Goal: Information Seeking & Learning: Find specific fact

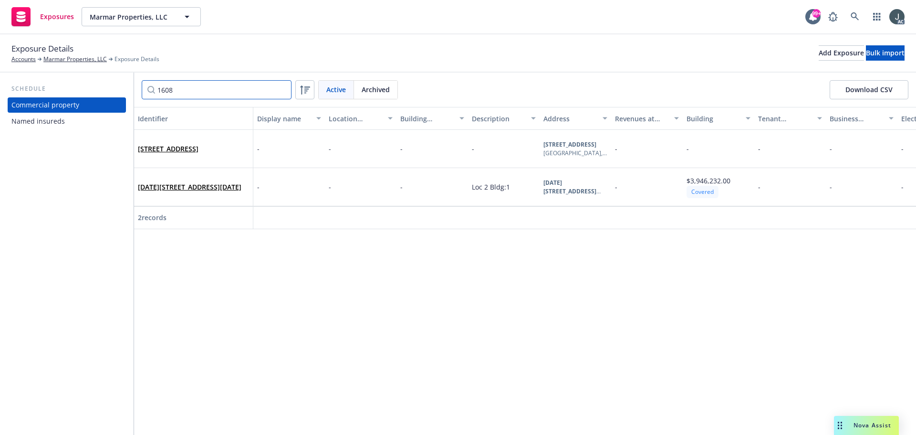
scroll to position [0, 2057]
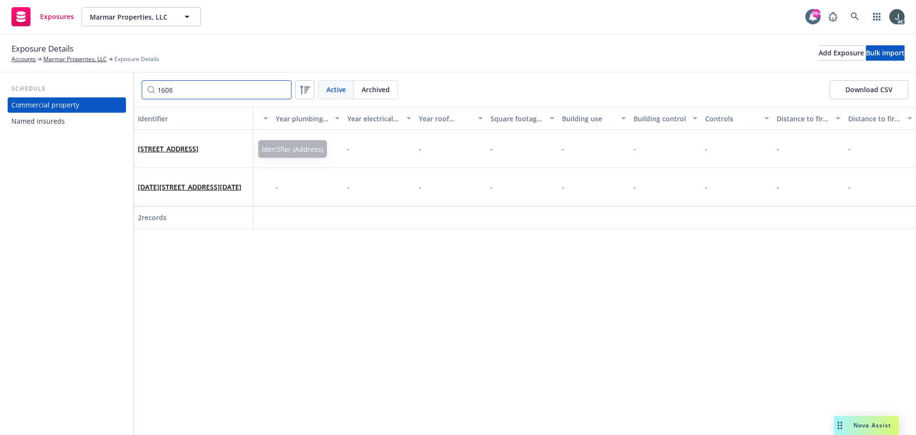
click at [170, 89] on input "1608" at bounding box center [217, 89] width 150 height 19
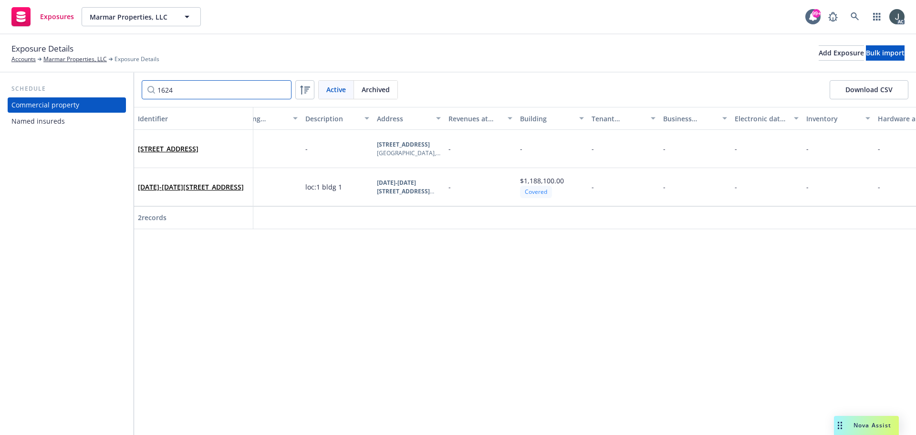
scroll to position [0, 163]
click at [202, 93] on input "1624" at bounding box center [217, 89] width 150 height 19
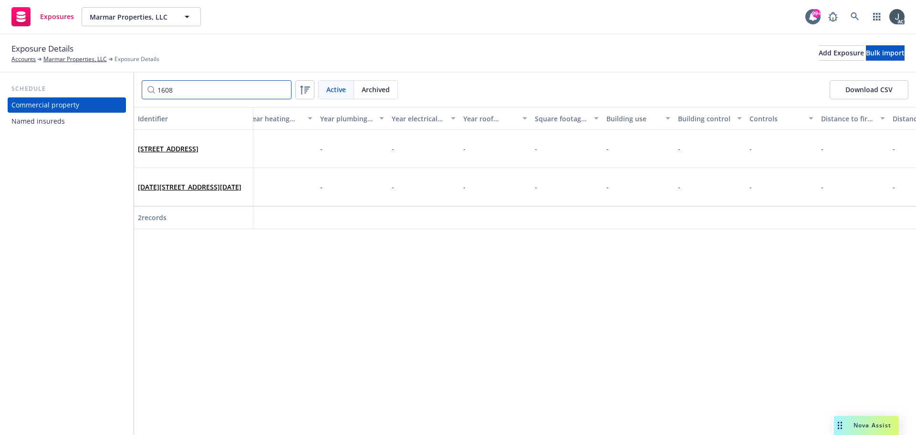
scroll to position [0, 2057]
type input "1608"
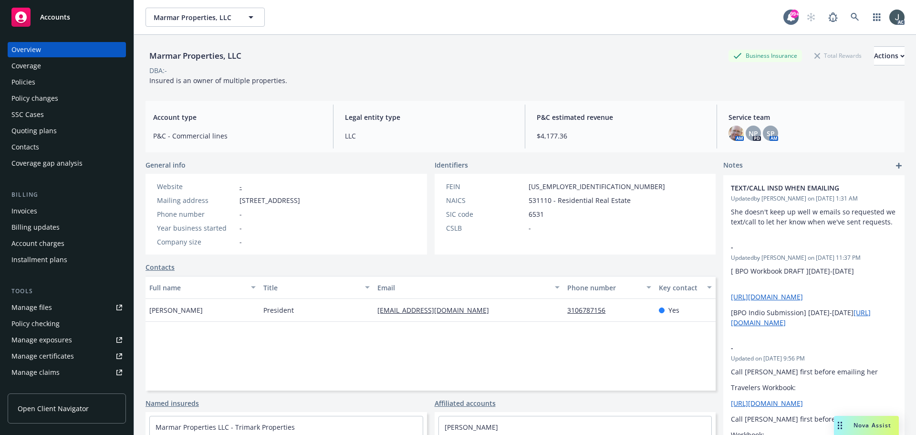
click at [322, 348] on div "Full name Title Email Phone number Key contact Marlene Marcus President marlene…" at bounding box center [431, 333] width 570 height 115
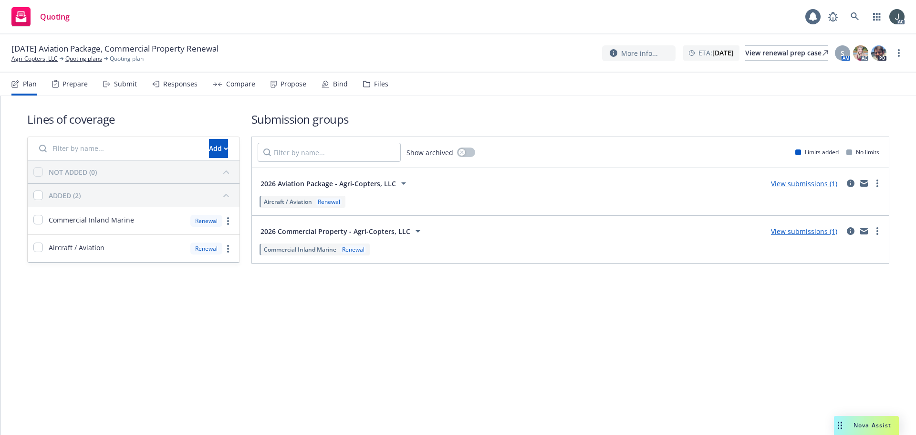
click at [65, 84] on div "Prepare" at bounding box center [75, 84] width 25 height 8
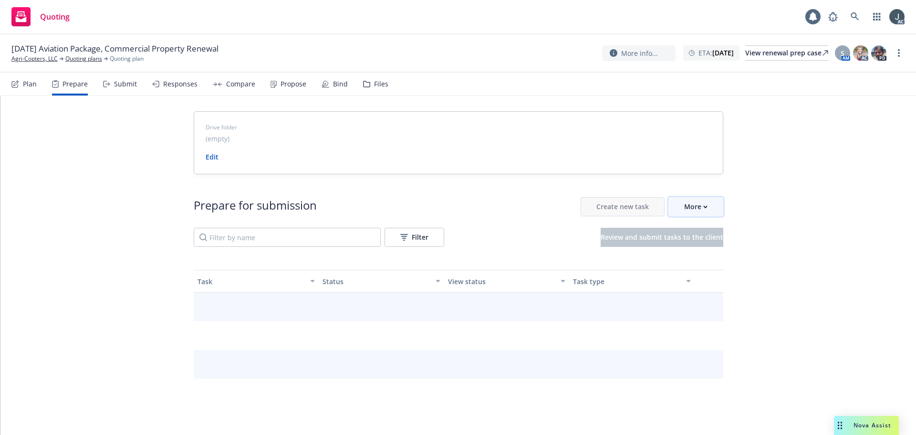
click at [696, 210] on div "More" at bounding box center [695, 207] width 23 height 18
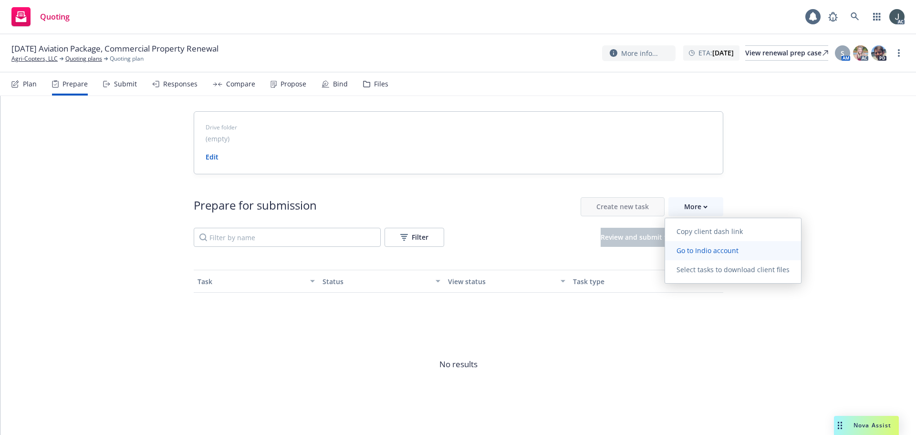
click at [702, 245] on link "Go to Indio account" at bounding box center [733, 250] width 136 height 19
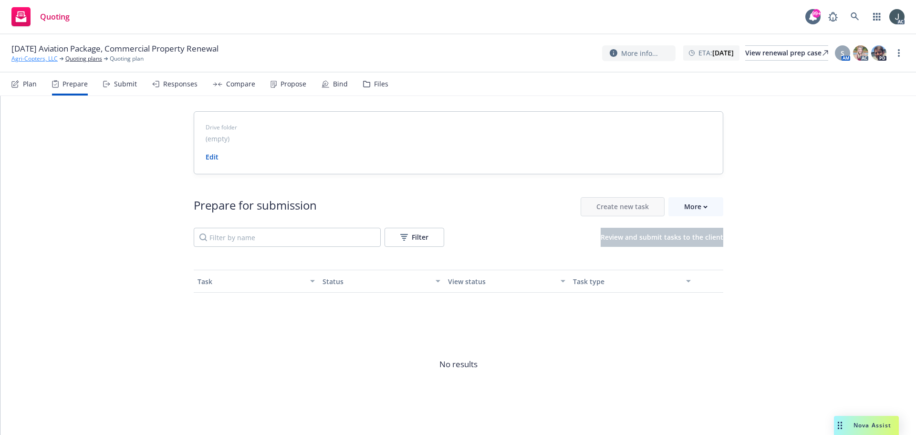
click at [37, 58] on link "Agri-Copters, LLC" at bounding box center [34, 58] width 46 height 9
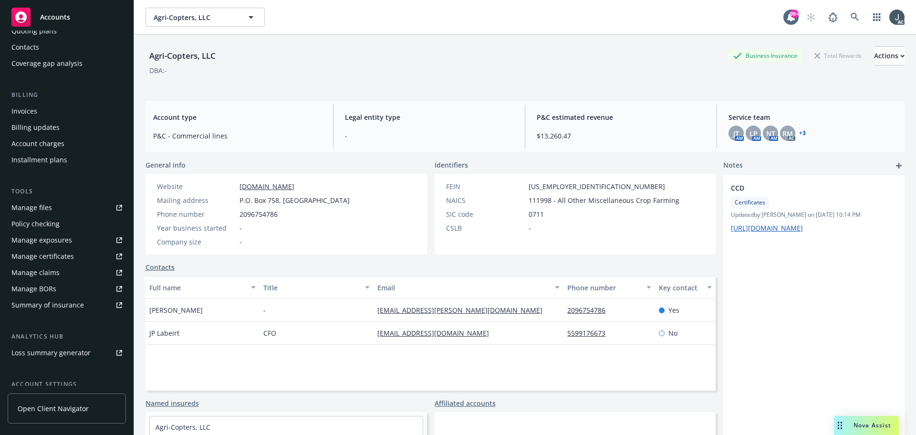
scroll to position [187, 0]
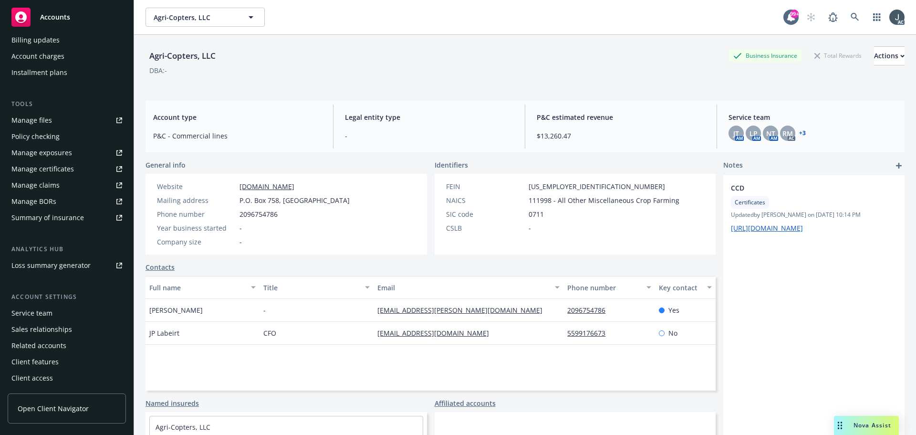
click at [43, 311] on div "Service team" at bounding box center [31, 312] width 41 height 15
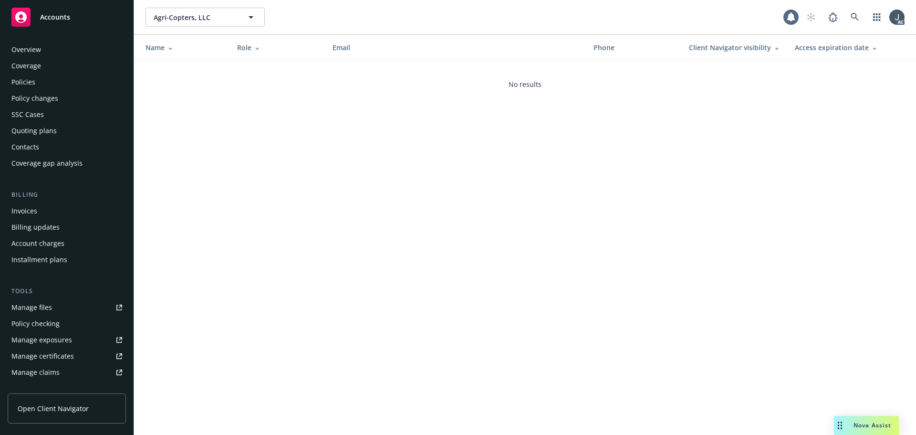
scroll to position [187, 0]
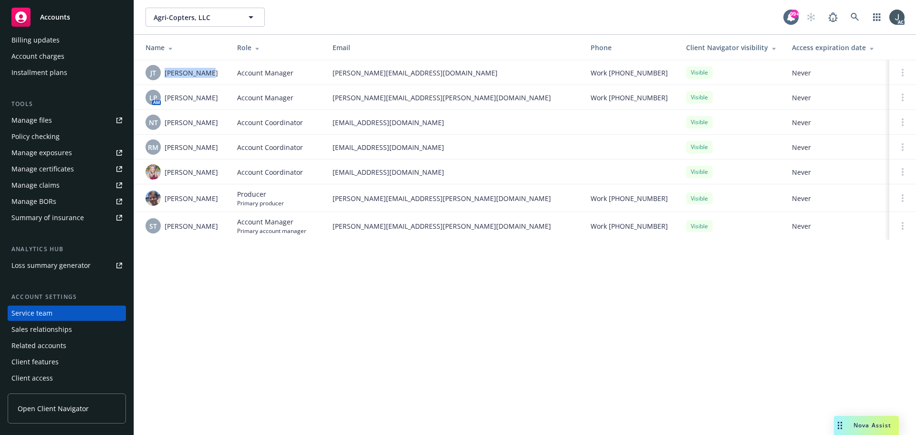
drag, startPoint x: 212, startPoint y: 69, endPoint x: 165, endPoint y: 70, distance: 47.2
click at [165, 70] on div "JT Jessica Thai" at bounding box center [184, 72] width 76 height 15
copy span "Jessica Thai"
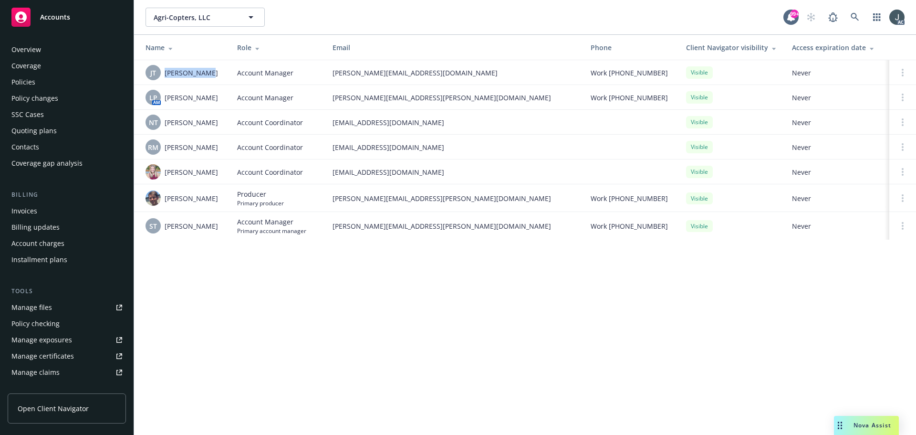
click at [23, 77] on div "Policies" at bounding box center [23, 81] width 24 height 15
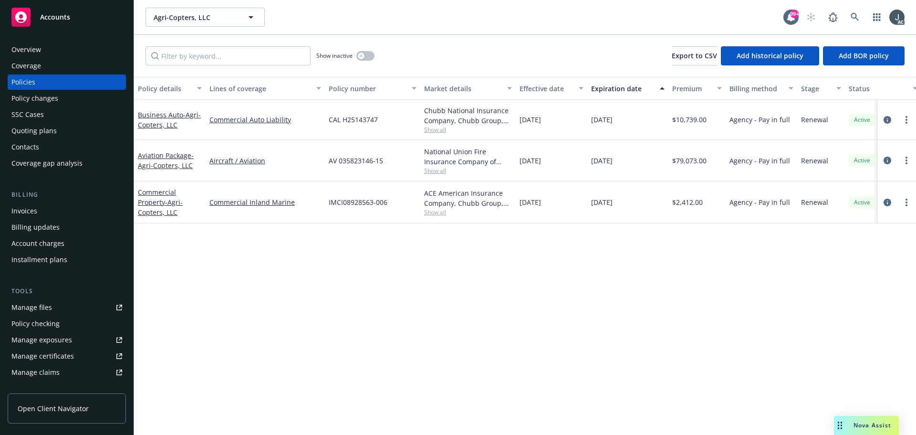
click at [274, 296] on div "Policy details Lines of coverage Policy number Market details Effective date Ex…" at bounding box center [525, 256] width 782 height 358
drag, startPoint x: 591, startPoint y: 164, endPoint x: 640, endPoint y: 166, distance: 49.2
click at [640, 166] on div "[DATE]" at bounding box center [627, 161] width 81 height 42
copy span "[DATE]"
drag, startPoint x: 272, startPoint y: 170, endPoint x: 207, endPoint y: 168, distance: 64.9
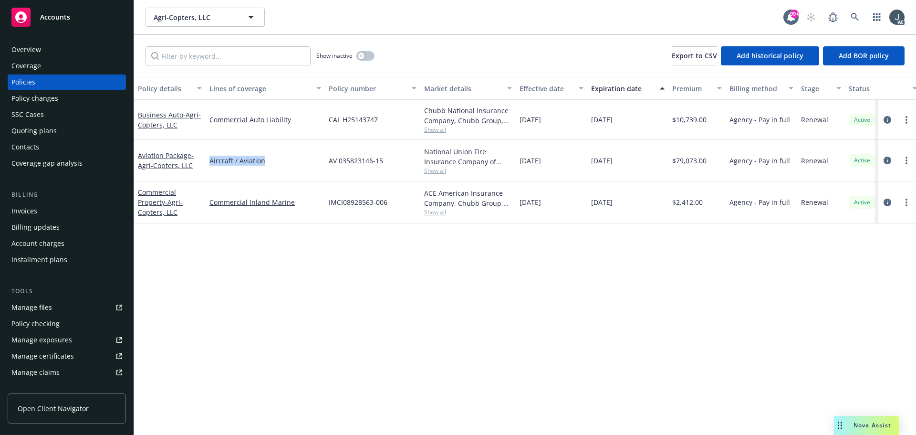
click at [207, 168] on div "Aircraft / Aviation" at bounding box center [265, 161] width 119 height 42
drag, startPoint x: 139, startPoint y: 142, endPoint x: 189, endPoint y: 147, distance: 50.9
click at [189, 147] on div "Aviation Package - Agri-Copters, LLC" at bounding box center [170, 161] width 72 height 42
copy link "Aviation Package"
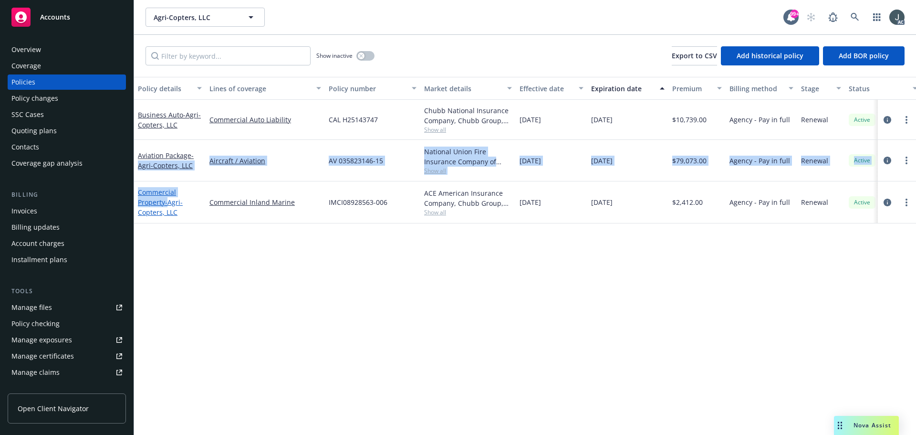
drag, startPoint x: 139, startPoint y: 181, endPoint x: 165, endPoint y: 202, distance: 33.9
click at [166, 200] on div "Business Auto - Agri-Copters, LLC Commercial Auto Liability CAL H25143747 Chubb…" at bounding box center [594, 157] width 921 height 115
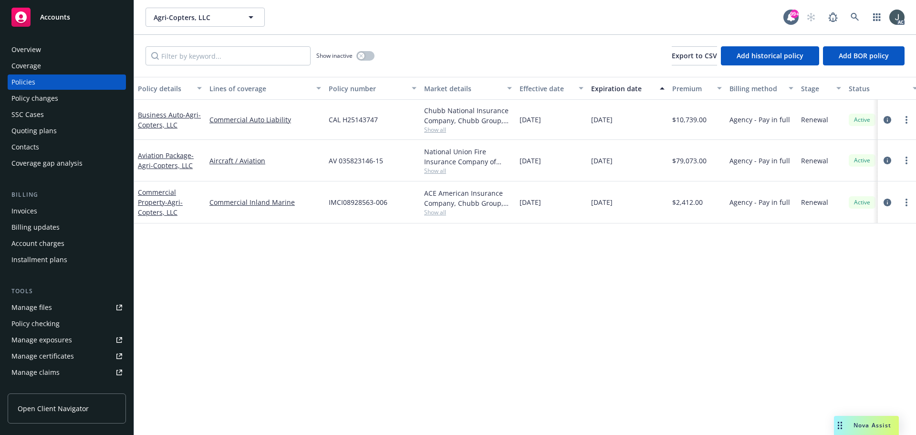
click at [188, 261] on div "Policy details Lines of coverage Policy number Market details Effective date Ex…" at bounding box center [525, 256] width 782 height 358
drag, startPoint x: 138, startPoint y: 186, endPoint x: 165, endPoint y: 202, distance: 31.5
click at [165, 202] on div "Commercial Property - Agri-Copters, LLC" at bounding box center [170, 202] width 72 height 42
copy link "Commercial Property"
click at [390, 315] on div "Policy details Lines of coverage Policy number Market details Effective date Ex…" at bounding box center [525, 256] width 782 height 358
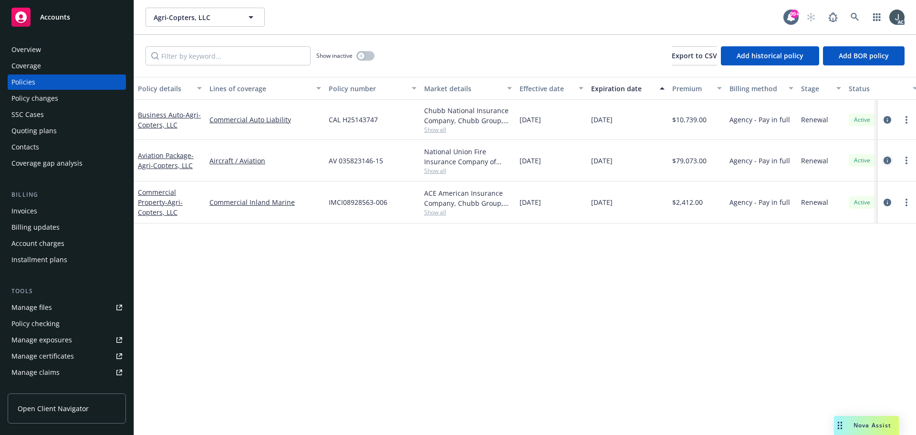
click at [887, 160] on icon "circleInformation" at bounding box center [888, 161] width 8 height 8
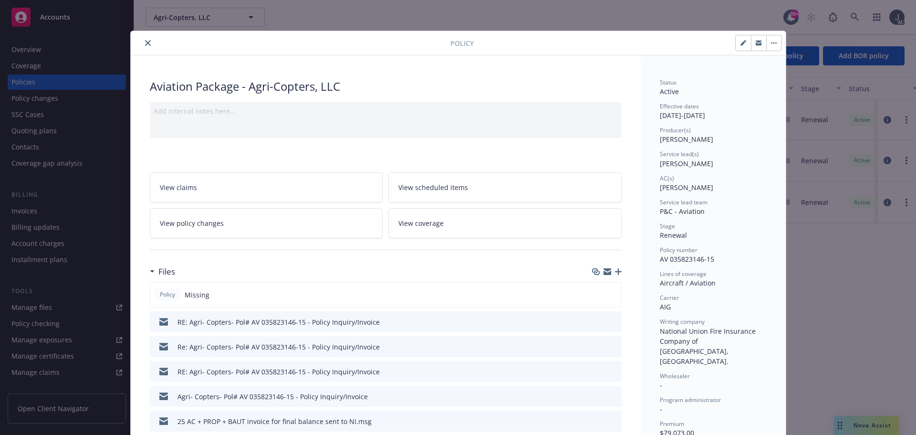
scroll to position [48, 0]
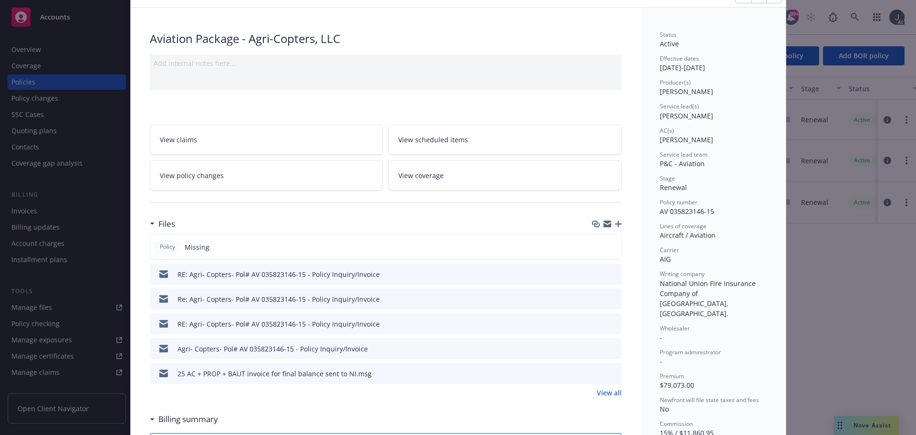
click at [605, 394] on link "View all" at bounding box center [609, 392] width 25 height 10
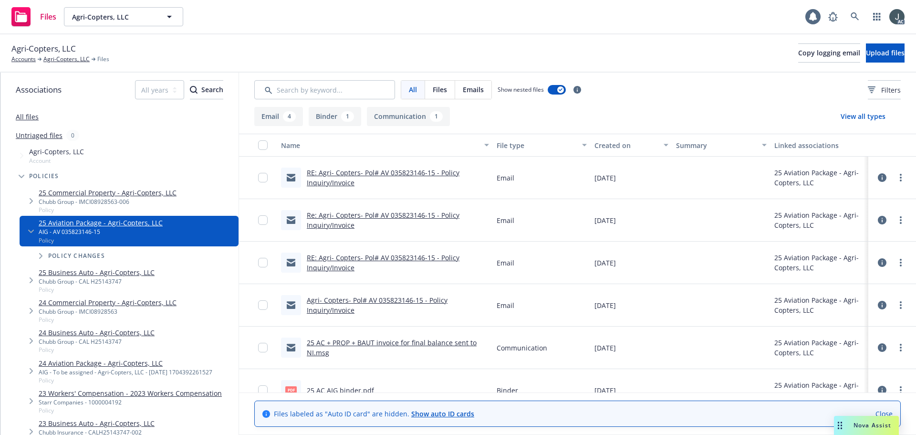
scroll to position [19, 0]
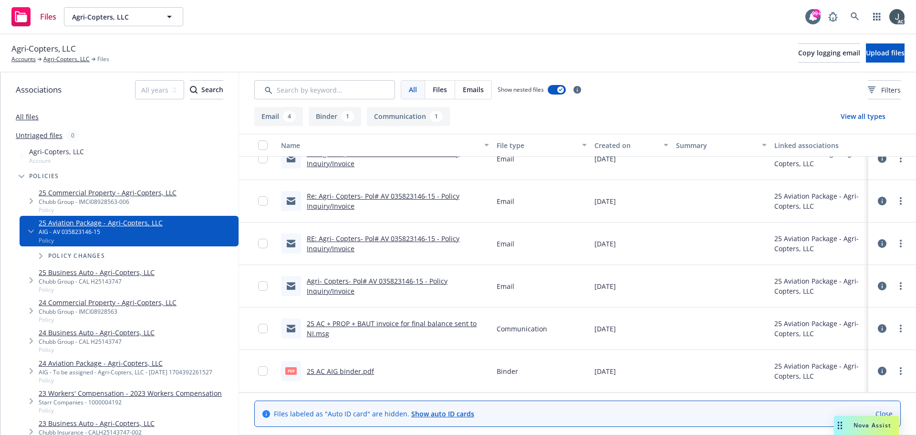
click at [340, 367] on link "25 AC AIG binder.pdf" at bounding box center [340, 370] width 67 height 9
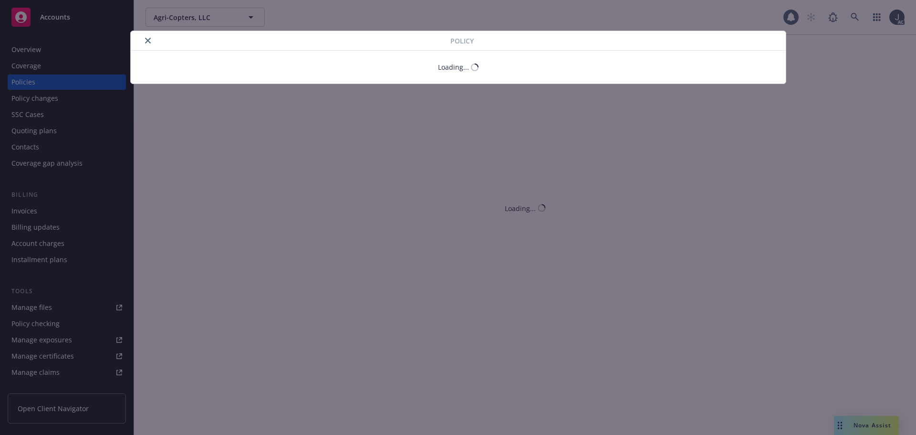
click at [149, 41] on button "close" at bounding box center [147, 40] width 11 height 11
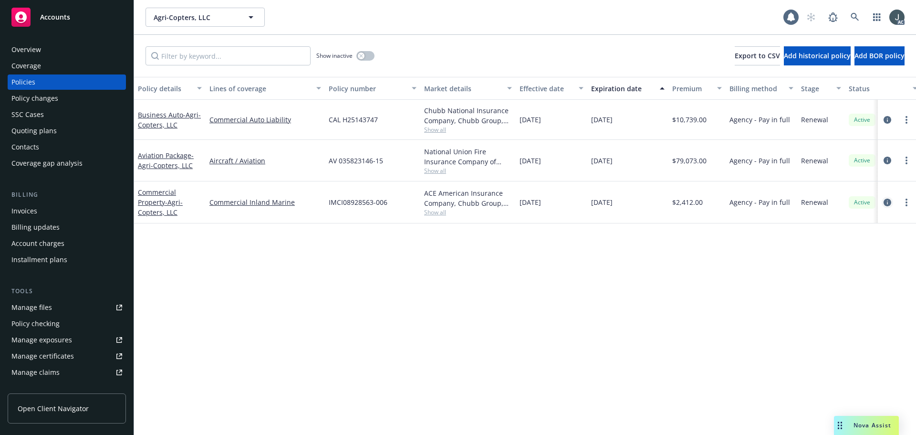
click at [887, 202] on icon "circleInformation" at bounding box center [888, 202] width 8 height 8
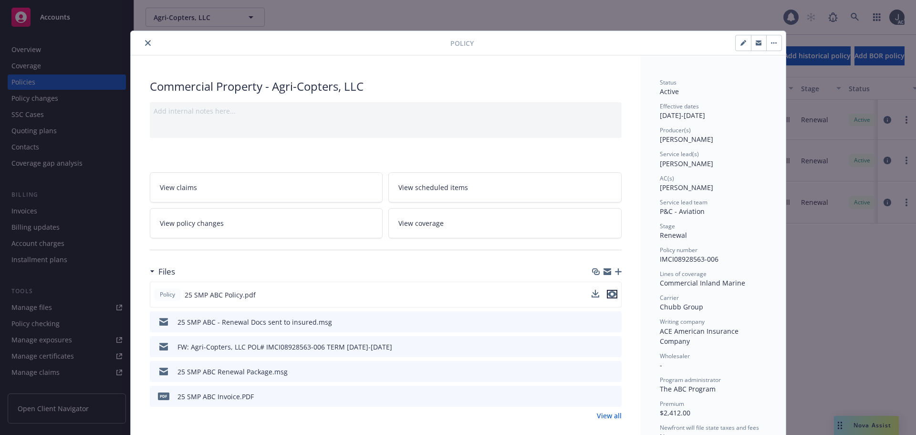
click at [608, 294] on icon "preview file" at bounding box center [612, 294] width 9 height 7
click at [143, 40] on button "close" at bounding box center [147, 42] width 11 height 11
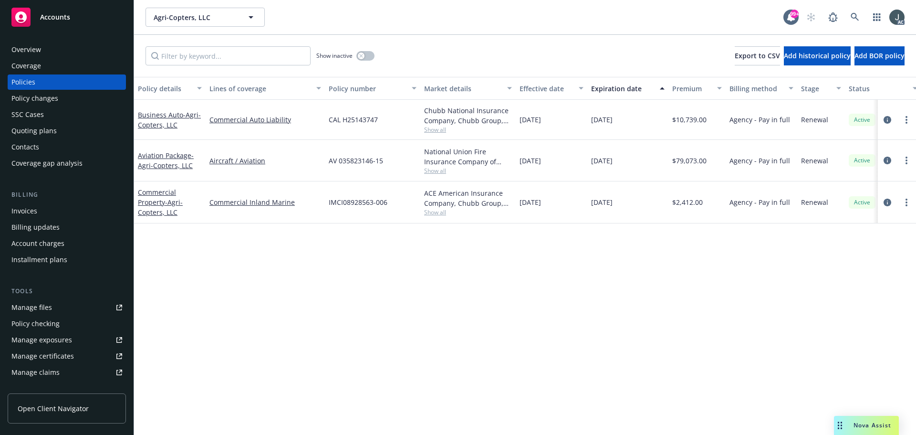
click at [52, 50] on div "Overview" at bounding box center [66, 49] width 111 height 15
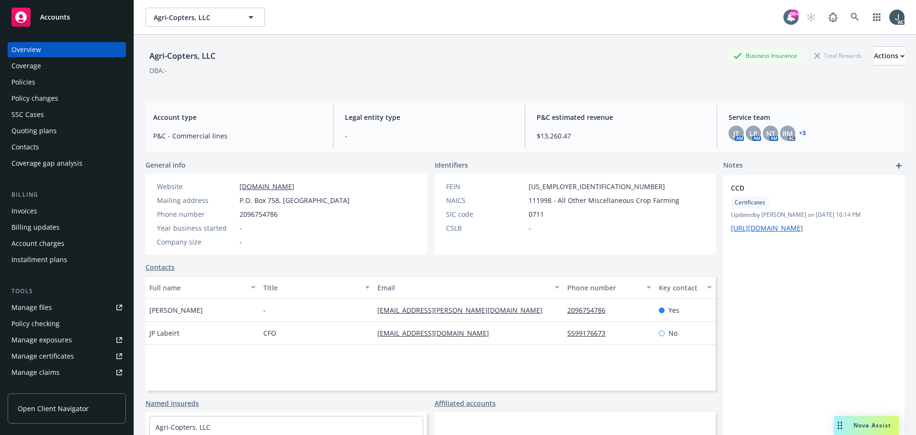
click at [24, 82] on div "Policies" at bounding box center [23, 81] width 24 height 15
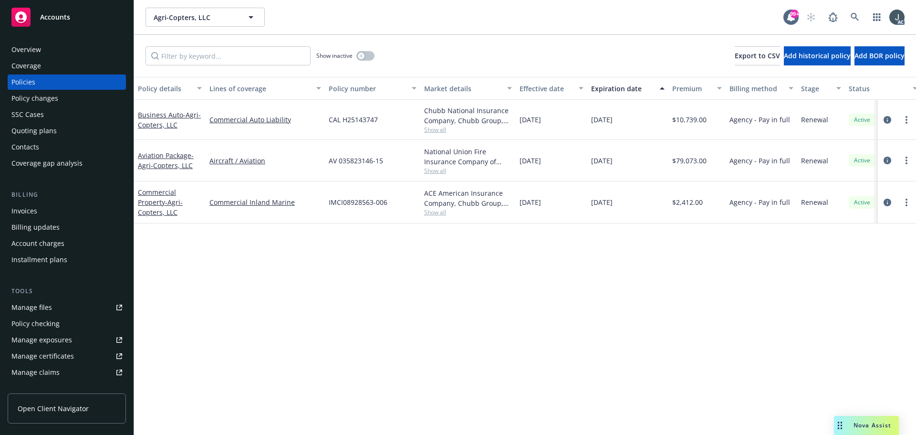
click at [439, 175] on div "National Union Fire Insurance Company of [GEOGRAPHIC_DATA], [GEOGRAPHIC_DATA], …" at bounding box center [467, 161] width 95 height 42
click at [439, 173] on span "Show all" at bounding box center [468, 171] width 88 height 8
click at [439, 168] on span "Show all" at bounding box center [468, 171] width 88 height 8
click at [440, 168] on span "Show all" at bounding box center [468, 171] width 88 height 8
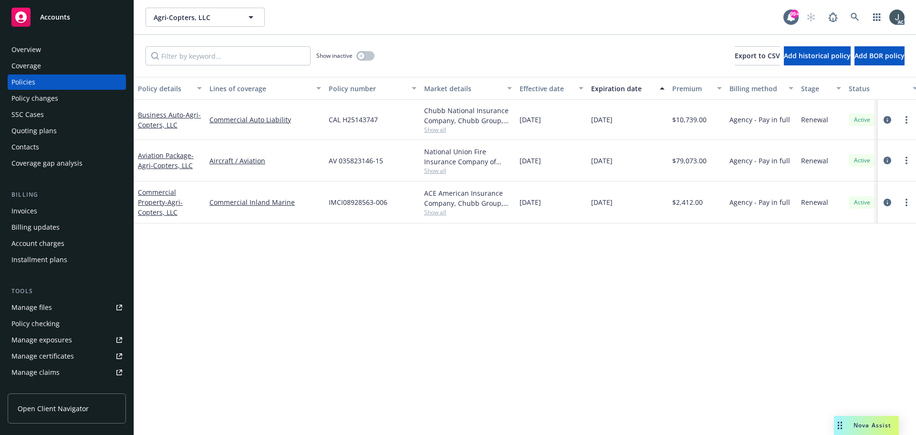
drag, startPoint x: 633, startPoint y: 204, endPoint x: 593, endPoint y: 204, distance: 40.1
click at [593, 204] on div "[DATE]" at bounding box center [627, 202] width 81 height 42
copy span "[DATE]"
click at [54, 48] on div "Overview" at bounding box center [66, 49] width 111 height 15
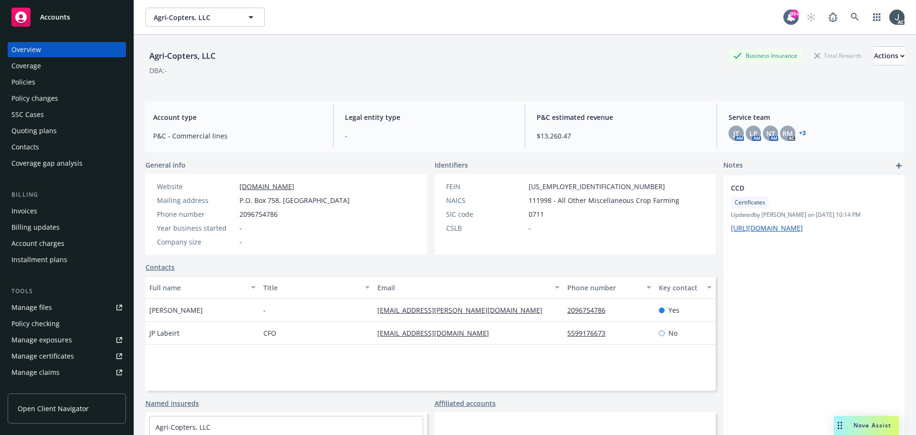
drag, startPoint x: 264, startPoint y: 201, endPoint x: 362, endPoint y: 204, distance: 97.9
click at [362, 204] on div "Website [DOMAIN_NAME] Mailing address P.O. [GEOGRAPHIC_DATA] Phone number [PHON…" at bounding box center [287, 214] width 282 height 81
click at [60, 327] on div "Policy checking" at bounding box center [66, 323] width 111 height 15
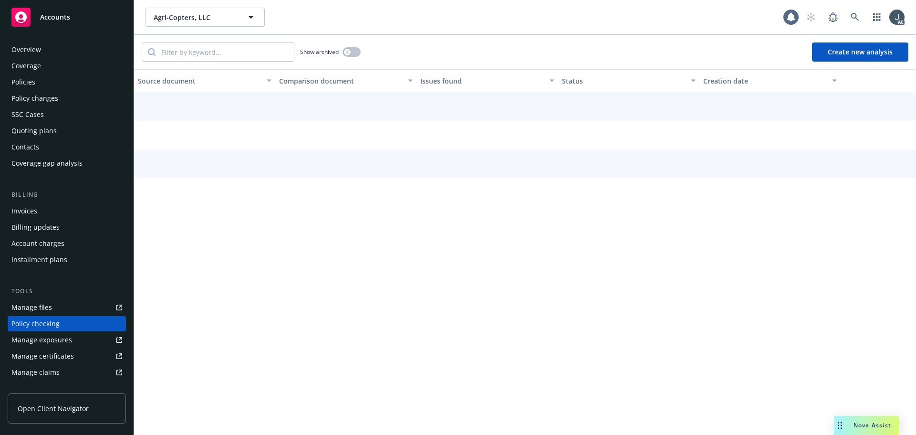
scroll to position [91, 0]
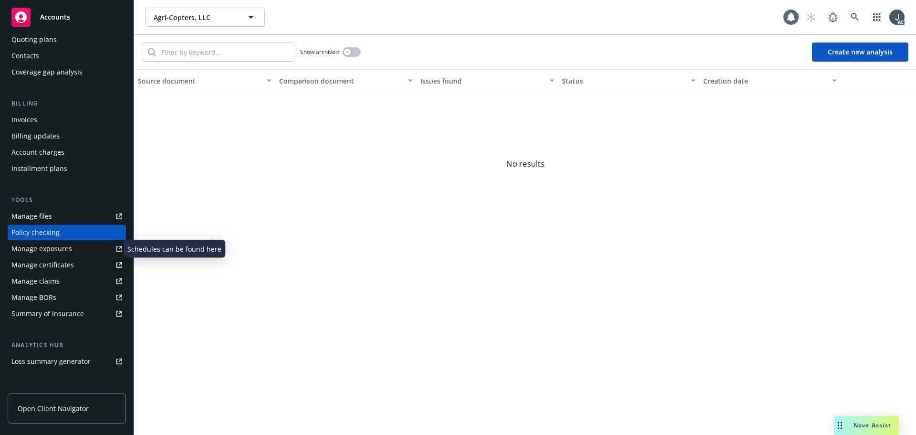
click at [49, 244] on div "Manage exposures" at bounding box center [41, 248] width 61 height 15
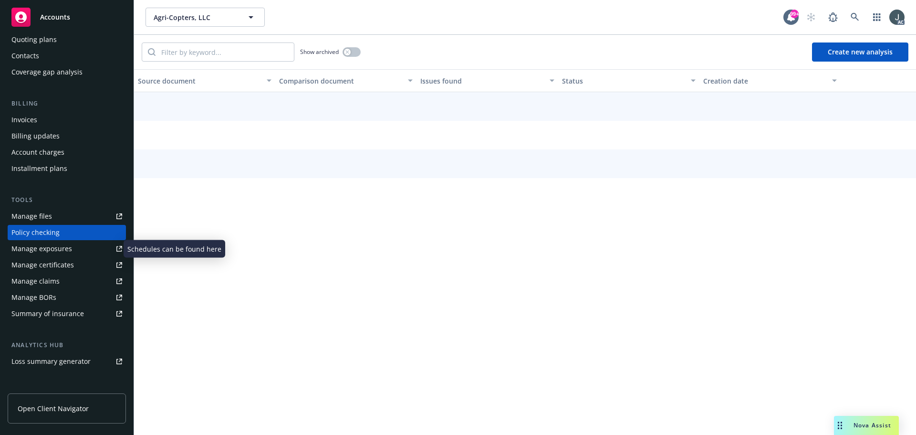
scroll to position [0, 0]
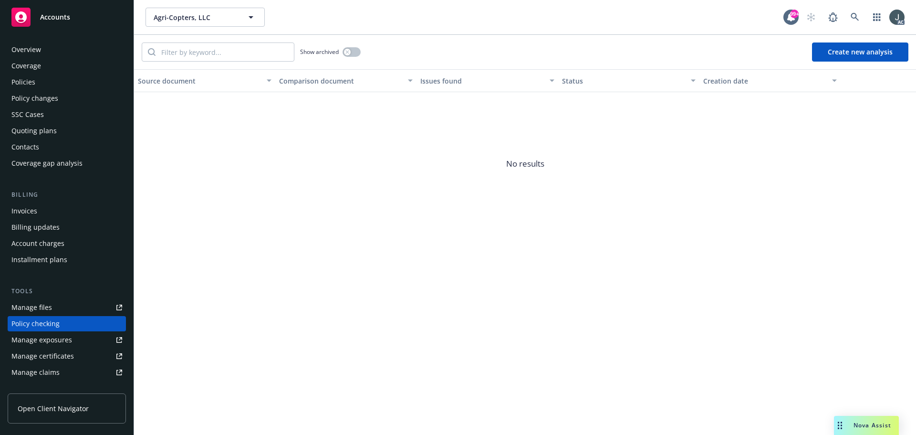
click at [35, 77] on div "Policies" at bounding box center [66, 81] width 111 height 15
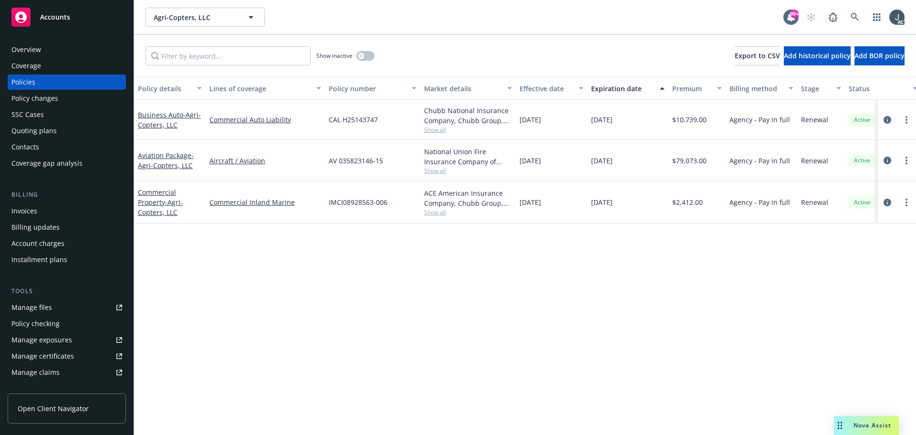
drag, startPoint x: 521, startPoint y: 204, endPoint x: 637, endPoint y: 205, distance: 116.0
click at [637, 205] on div "Commercial Property - Agri-Copters, LLC Commercial Inland Marine IMCI08928563-0…" at bounding box center [594, 202] width 921 height 42
copy div "01/15/2025 01/15/2026"
click at [438, 216] on div "ACE American Insurance Company, Chubb Group, The ABC Program Show all" at bounding box center [467, 202] width 95 height 42
click at [436, 213] on span "Show all" at bounding box center [468, 212] width 88 height 8
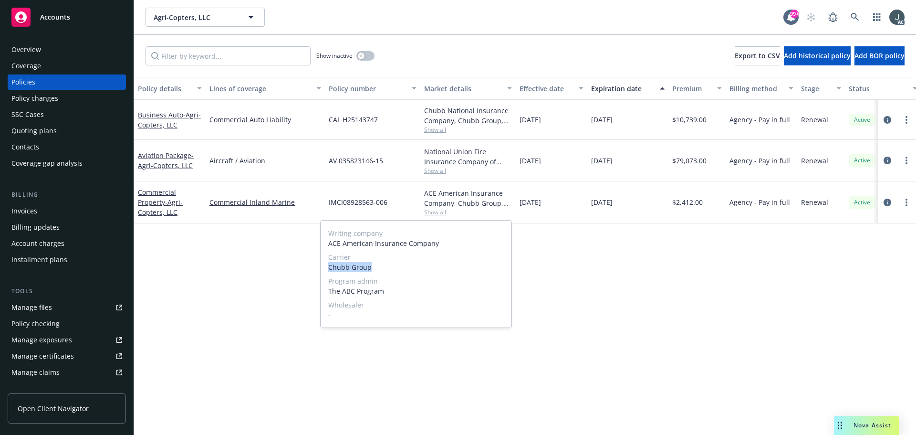
drag, startPoint x: 329, startPoint y: 267, endPoint x: 388, endPoint y: 269, distance: 59.2
click at [388, 269] on span "Chubb Group" at bounding box center [416, 267] width 176 height 10
copy span "Chubb Group"
click at [697, 201] on span "$2,412.00" at bounding box center [687, 202] width 31 height 10
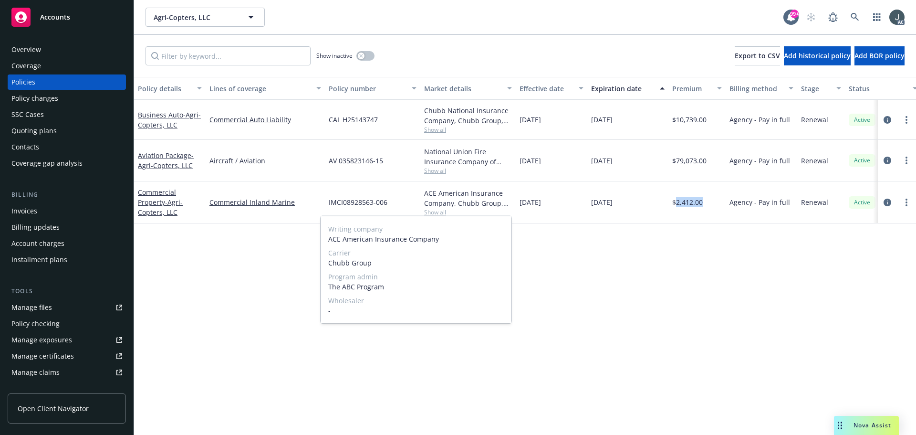
copy span "2,412.00"
click at [363, 57] on icon "button" at bounding box center [361, 56] width 4 height 4
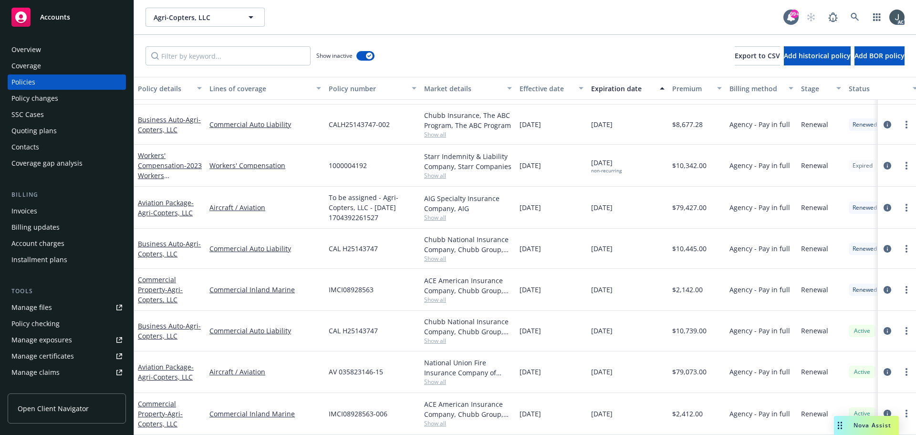
scroll to position [119, 0]
drag, startPoint x: 519, startPoint y: 283, endPoint x: 644, endPoint y: 284, distance: 124.5
click at [644, 284] on div "Commercial Property - Agri-Copters, LLC Commercial Inland Marine IMCI08928563 A…" at bounding box center [594, 290] width 921 height 42
copy div "01/15/2024 01/15/2025"
click at [693, 284] on span "$2,142.00" at bounding box center [687, 289] width 31 height 10
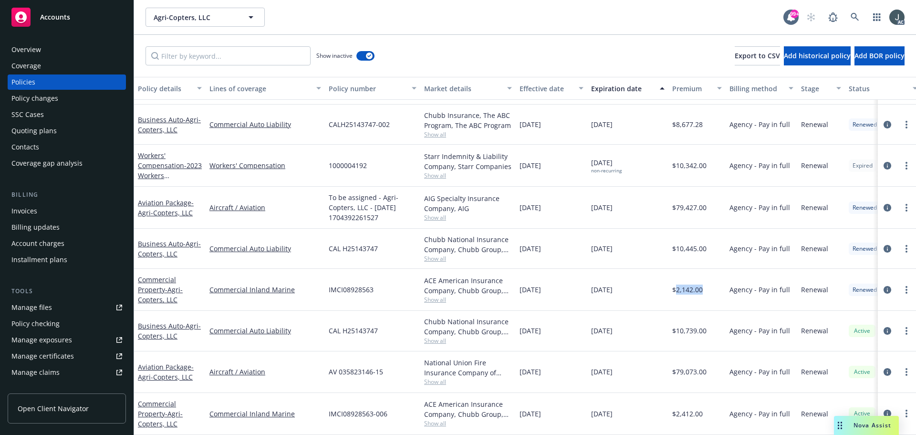
click at [693, 284] on span "$2,142.00" at bounding box center [687, 289] width 31 height 10
copy span "2,142.00"
click at [448, 295] on span "Show all" at bounding box center [468, 299] width 88 height 8
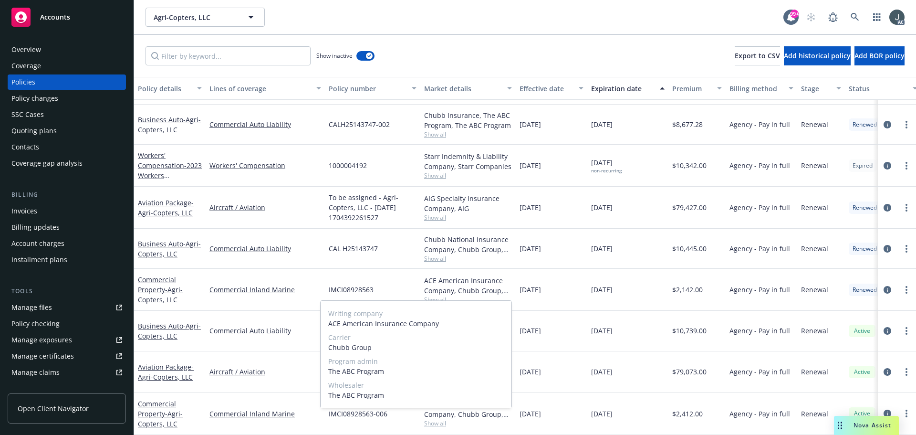
click at [448, 295] on span "Show all" at bounding box center [468, 299] width 88 height 8
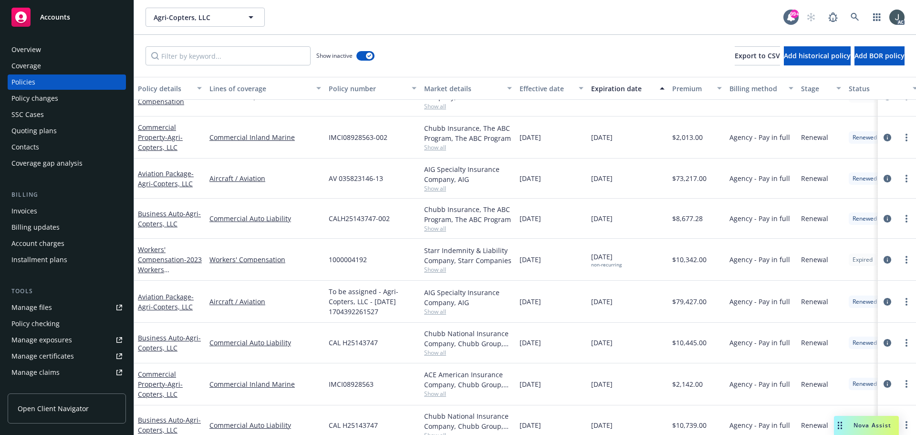
scroll to position [0, 0]
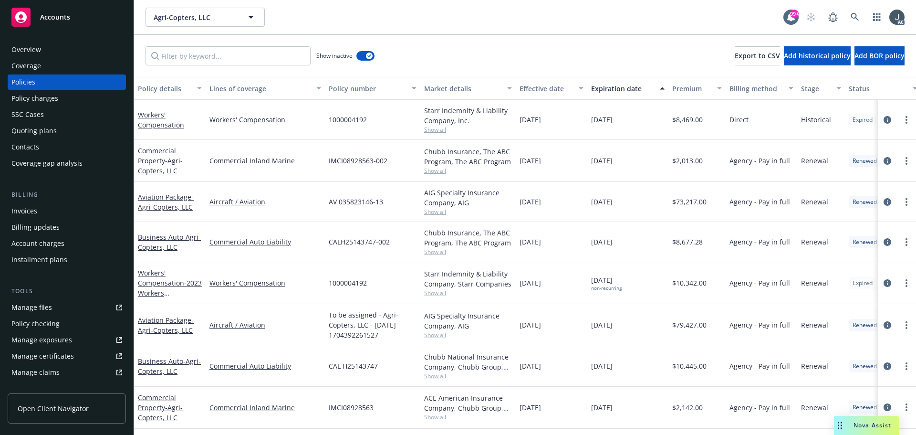
click at [445, 170] on span "Show all" at bounding box center [468, 171] width 88 height 8
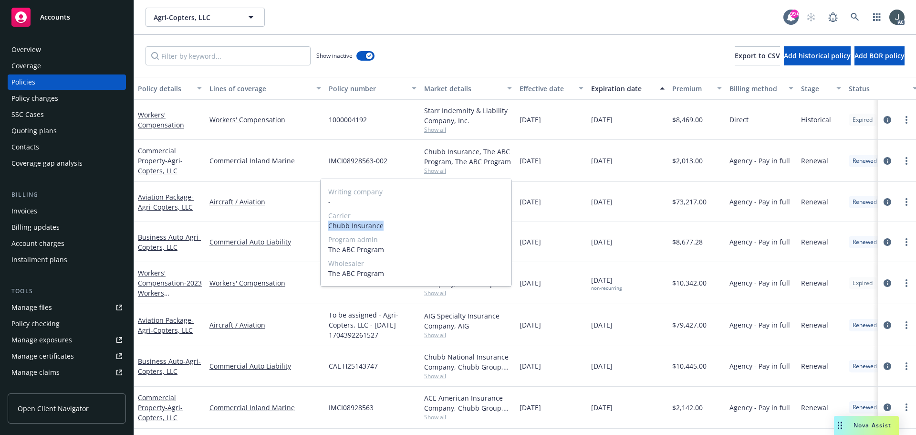
drag, startPoint x: 329, startPoint y: 226, endPoint x: 384, endPoint y: 226, distance: 54.9
click at [384, 226] on span "Chubb Insurance" at bounding box center [416, 225] width 176 height 10
copy span "Chubb Insurance"
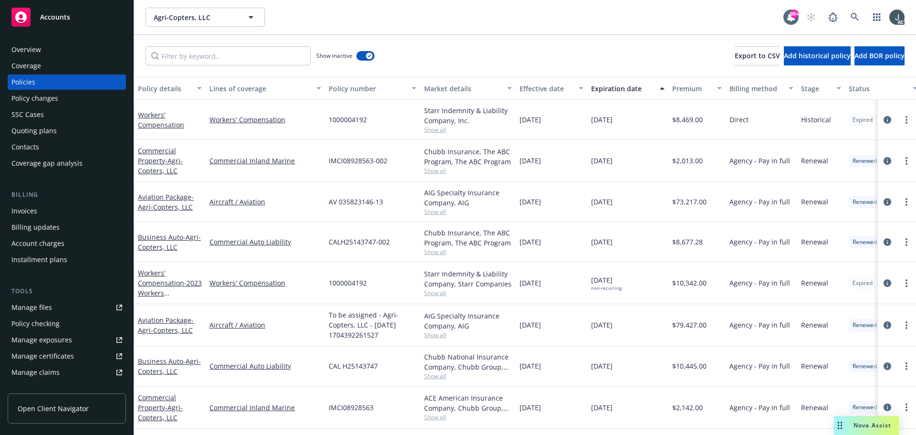
click at [541, 165] on span "01/15/2023" at bounding box center [530, 161] width 21 height 10
drag, startPoint x: 521, startPoint y: 162, endPoint x: 633, endPoint y: 163, distance: 111.7
click at [633, 163] on div "Commercial Property - Agri-Copters, LLC Commercial Inland Marine IMCI08928563-0…" at bounding box center [594, 161] width 921 height 42
copy div "01/15/2023 01/15/2024"
click at [689, 160] on span "$2,013.00" at bounding box center [687, 161] width 31 height 10
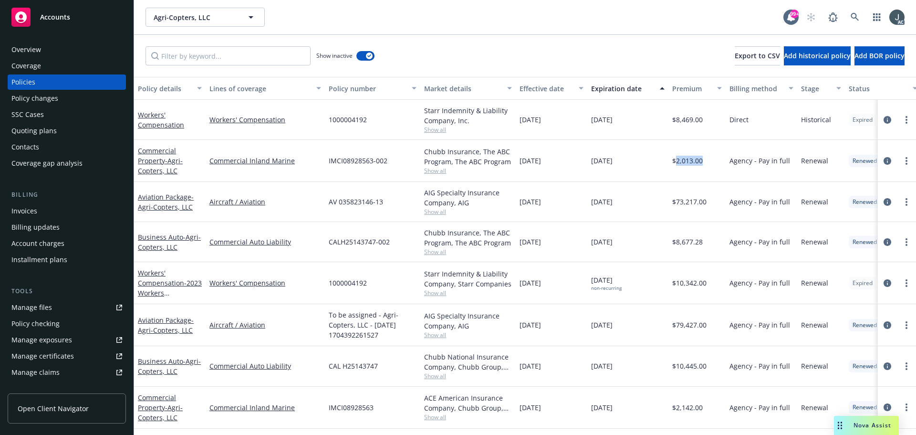
click at [689, 160] on span "$2,013.00" at bounding box center [687, 161] width 31 height 10
copy span "2,013.00"
drag, startPoint x: 296, startPoint y: 170, endPoint x: 249, endPoint y: 166, distance: 47.9
click at [249, 166] on div "Commercial Inland Marine" at bounding box center [265, 161] width 119 height 42
copy link "Inland Marine"
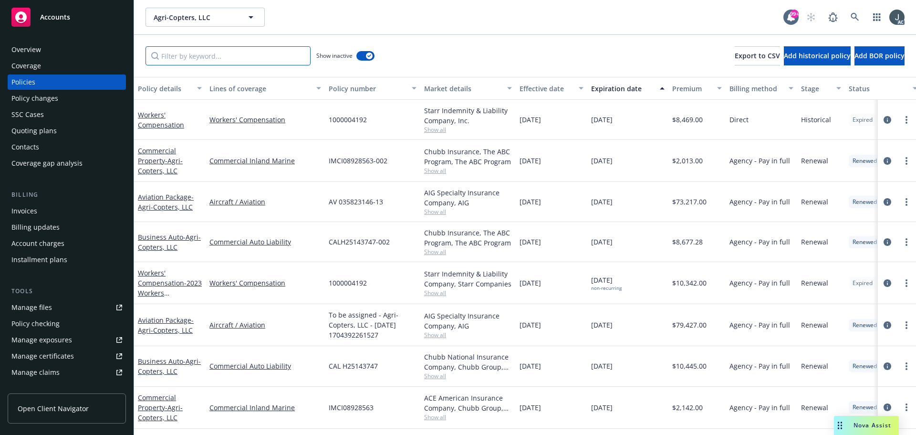
click at [231, 62] on input "Filter by keyword..." at bounding box center [228, 55] width 165 height 19
paste input "Inland Marine"
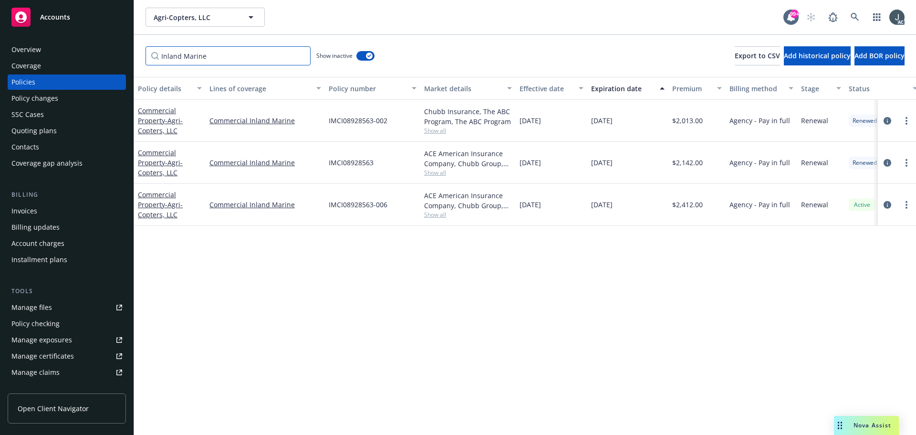
type input "Inland Marine"
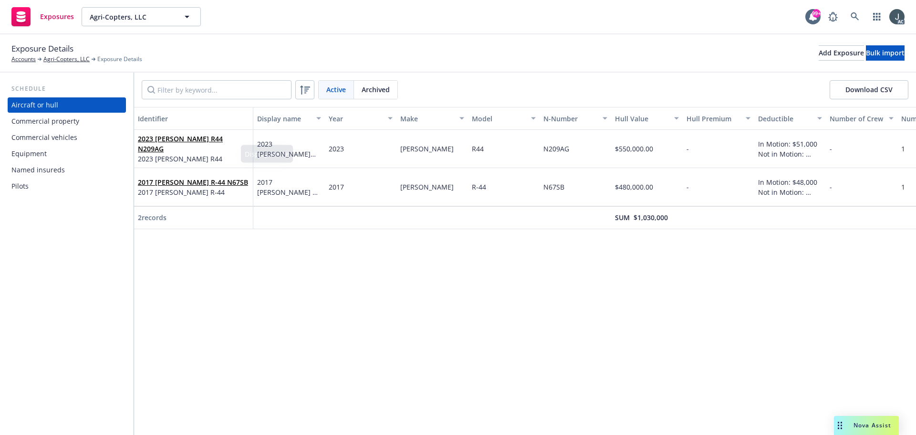
click at [41, 124] on div "Commercial property" at bounding box center [45, 121] width 68 height 15
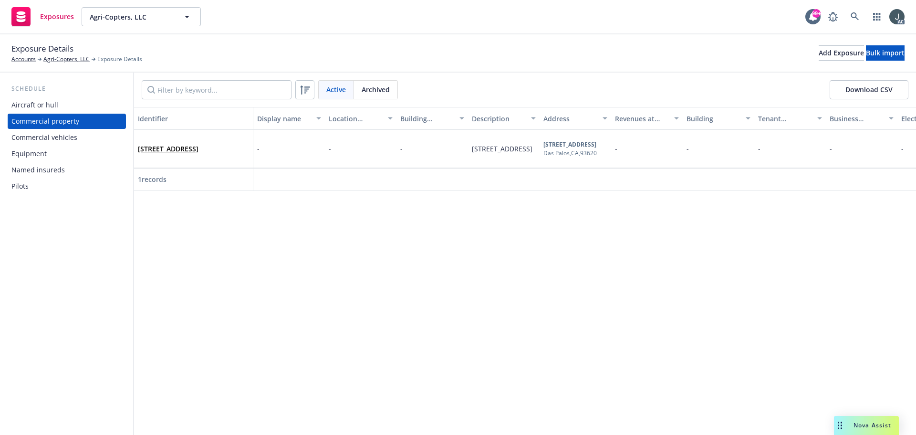
drag, startPoint x: 230, startPoint y: 191, endPoint x: 277, endPoint y: 190, distance: 47.2
